Goal: Check status: Check status

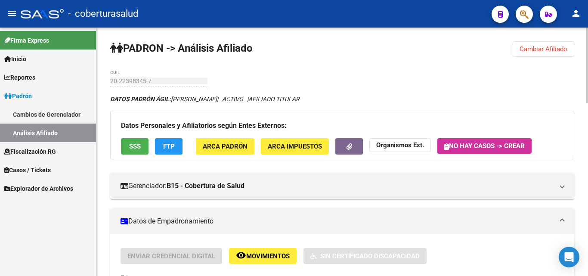
click at [518, 50] on button "Cambiar Afiliado" at bounding box center [544, 49] width 62 height 16
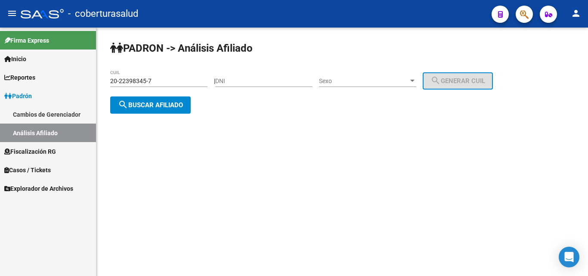
click at [149, 78] on input "20-22398345-7" at bounding box center [158, 81] width 97 height 7
paste input "3-31382756-9"
click at [165, 106] on span "search Buscar afiliado" at bounding box center [150, 105] width 65 height 8
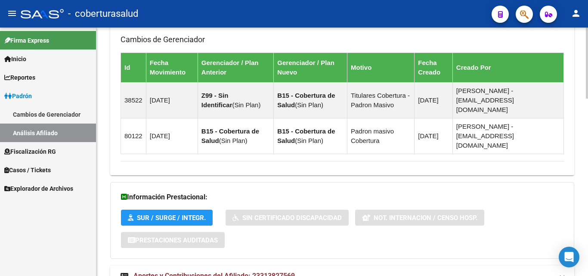
scroll to position [618, 0]
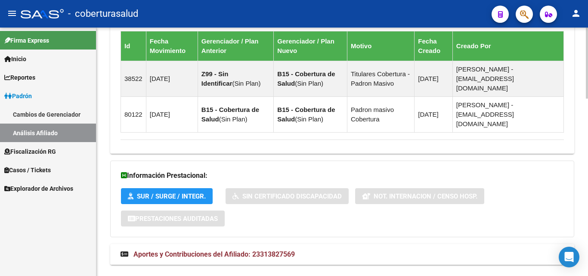
click at [193, 250] on span "Aportes y Contribuciones del Afiliado: 23313827569" at bounding box center [215, 254] width 162 height 8
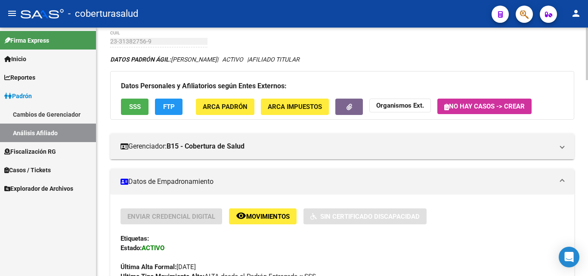
scroll to position [0, 0]
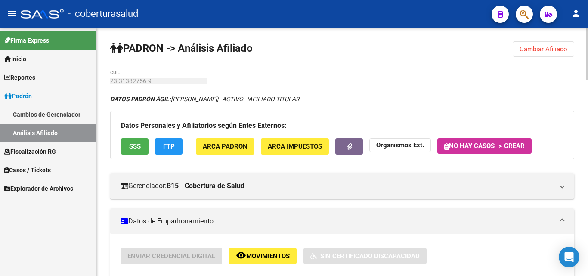
click at [548, 49] on span "Cambiar Afiliado" at bounding box center [544, 49] width 48 height 8
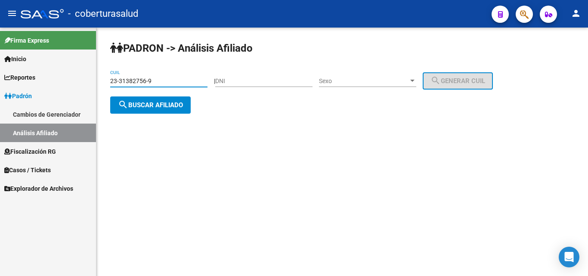
click at [145, 83] on input "23-31382756-9" at bounding box center [158, 81] width 97 height 7
paste input "11846021"
type input "23-11846021-9"
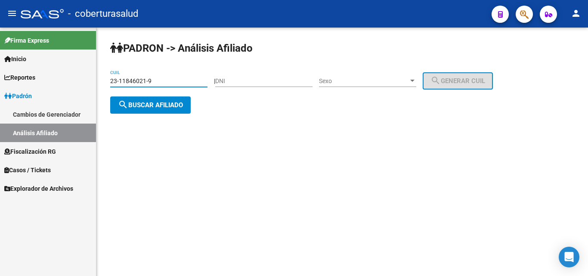
click at [149, 104] on span "search Buscar afiliado" at bounding box center [150, 105] width 65 height 8
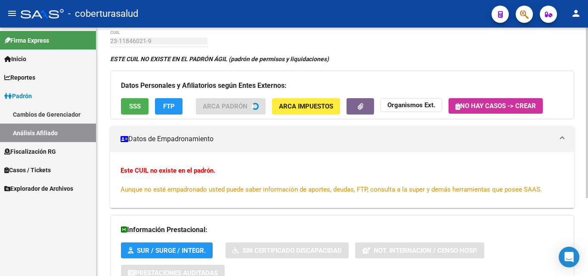
scroll to position [125, 0]
